Goal: Transaction & Acquisition: Purchase product/service

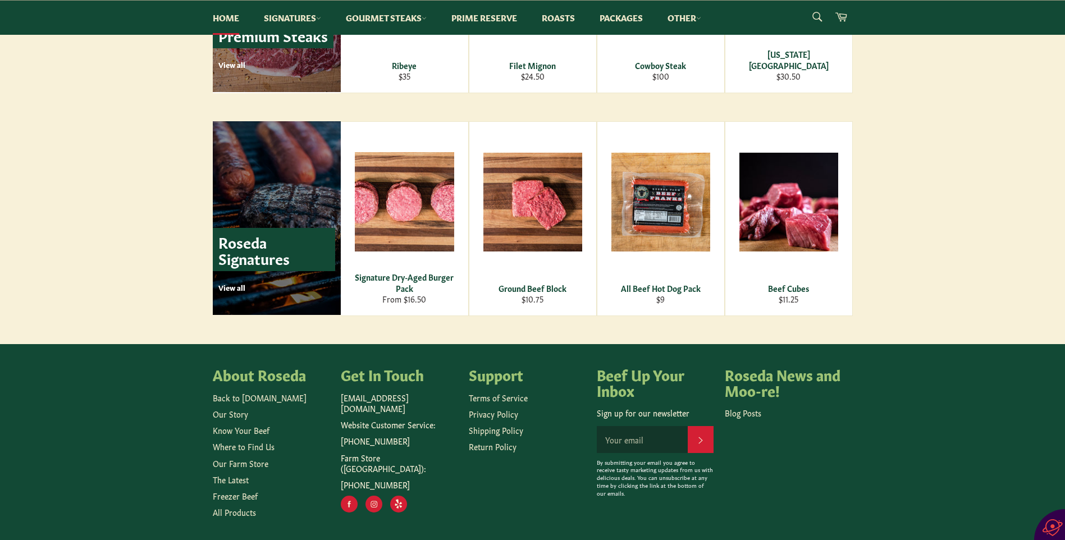
scroll to position [1513, 0]
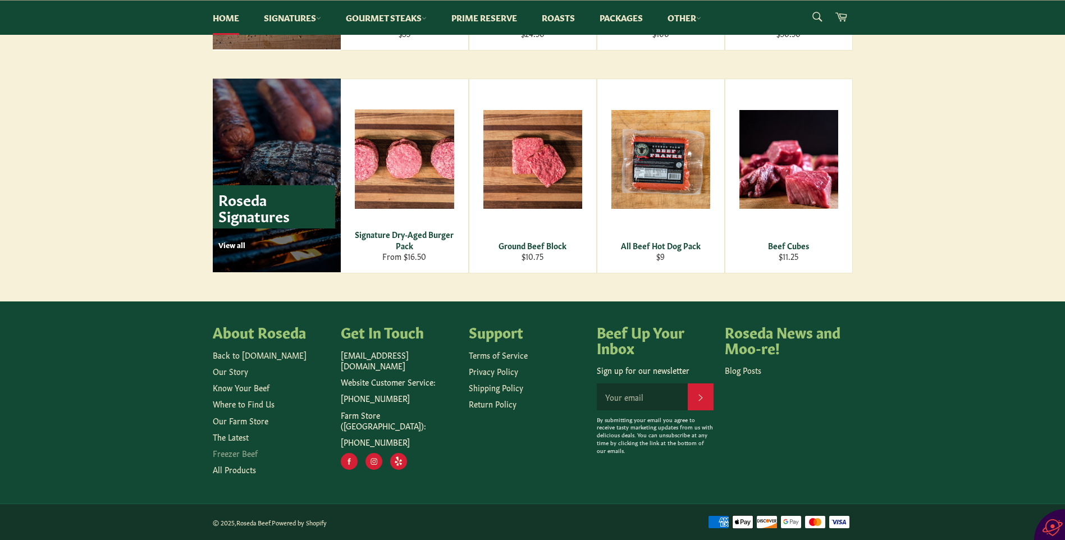
click at [232, 452] on link "Freezer Beef" at bounding box center [235, 452] width 45 height 11
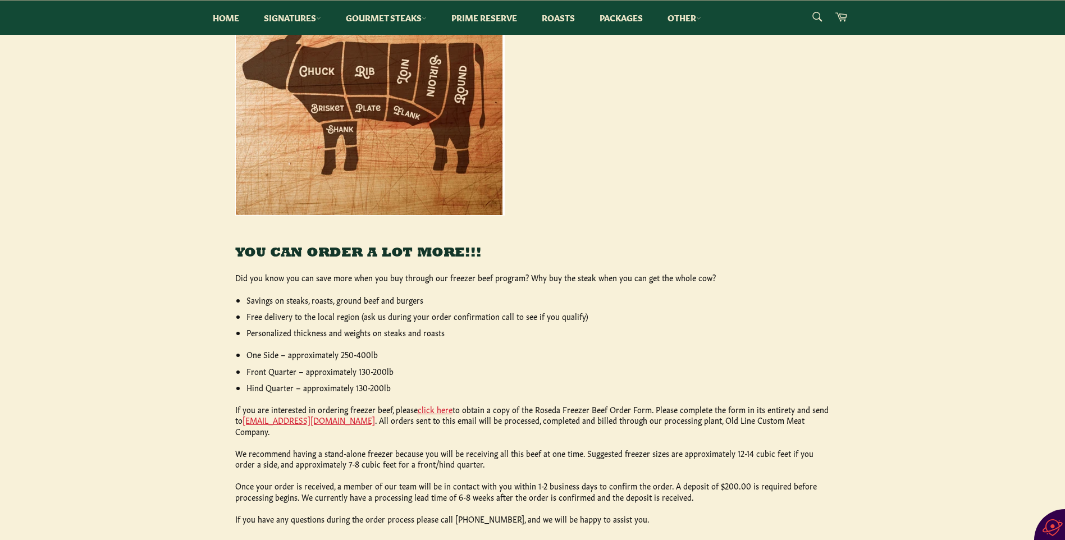
scroll to position [337, 0]
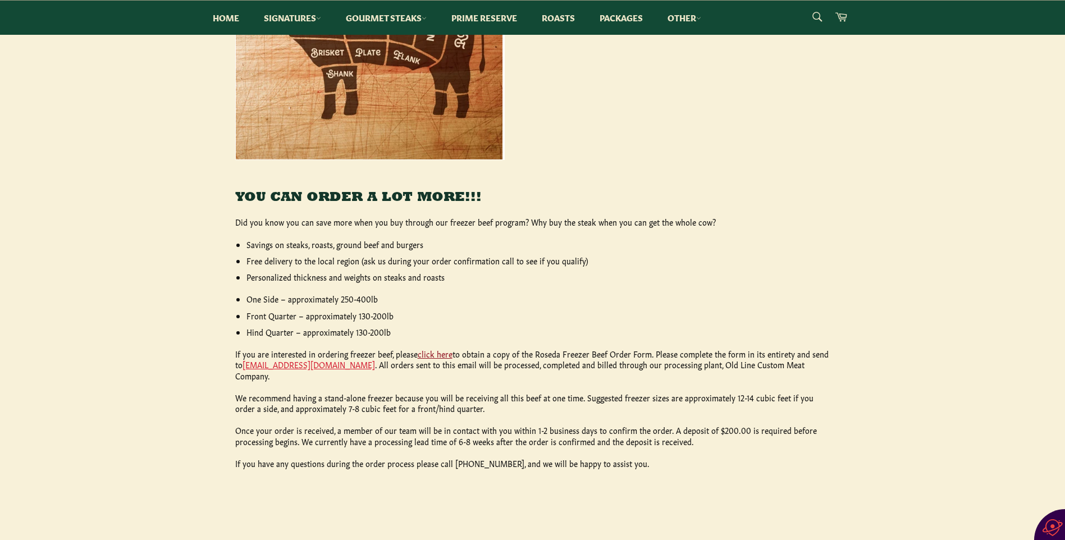
click at [437, 351] on link "click here" at bounding box center [435, 353] width 35 height 11
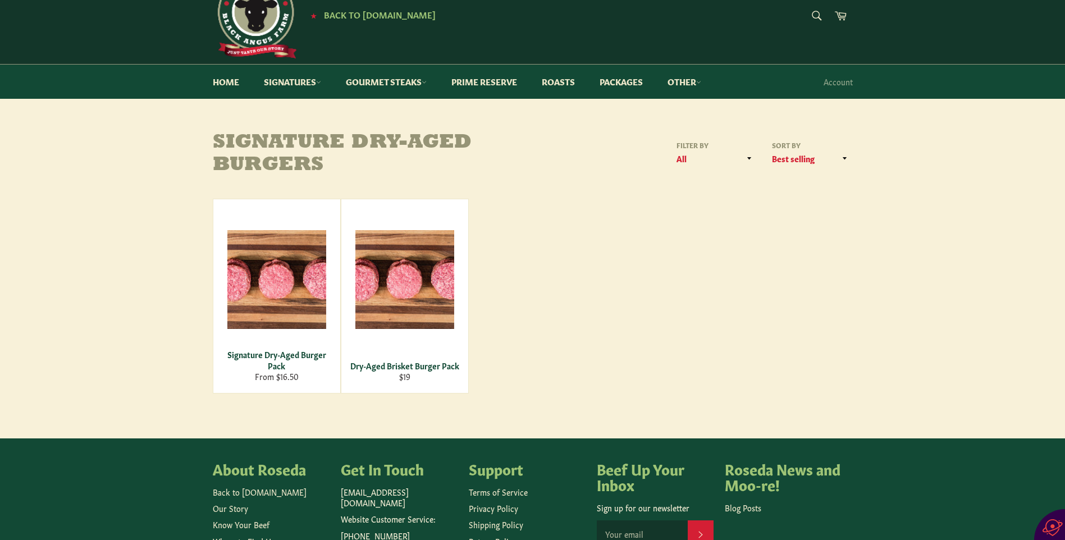
scroll to position [112, 0]
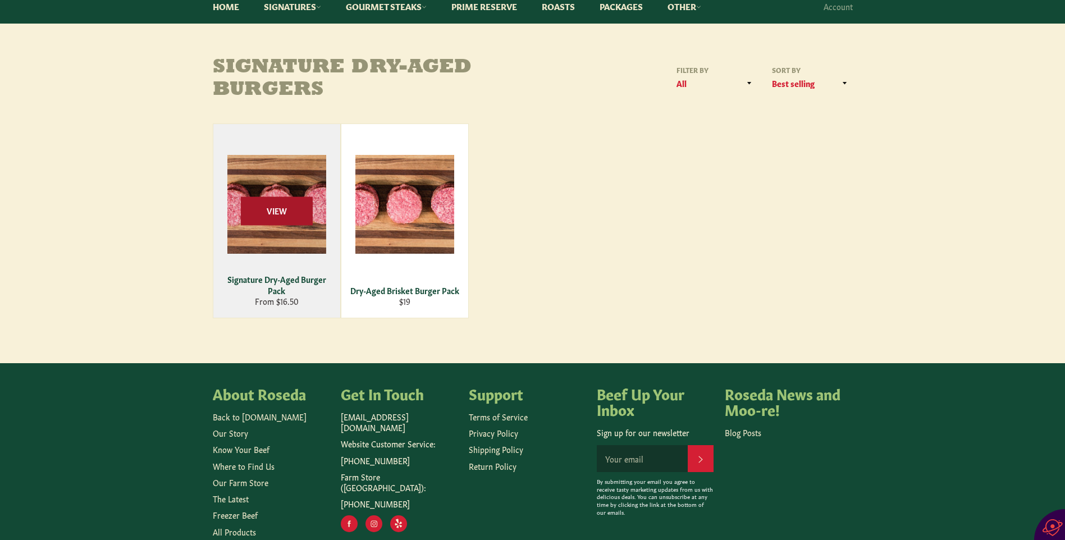
click at [275, 207] on span "View" at bounding box center [277, 210] width 72 height 29
